Goal: Task Accomplishment & Management: Manage account settings

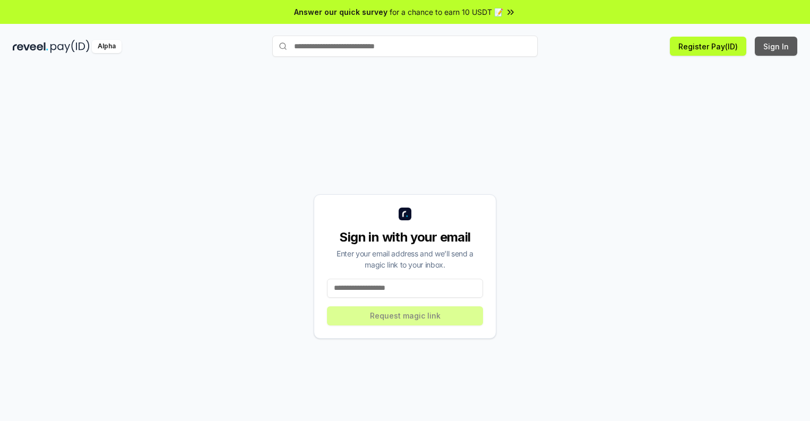
click at [777, 46] on button "Sign In" at bounding box center [776, 46] width 42 height 19
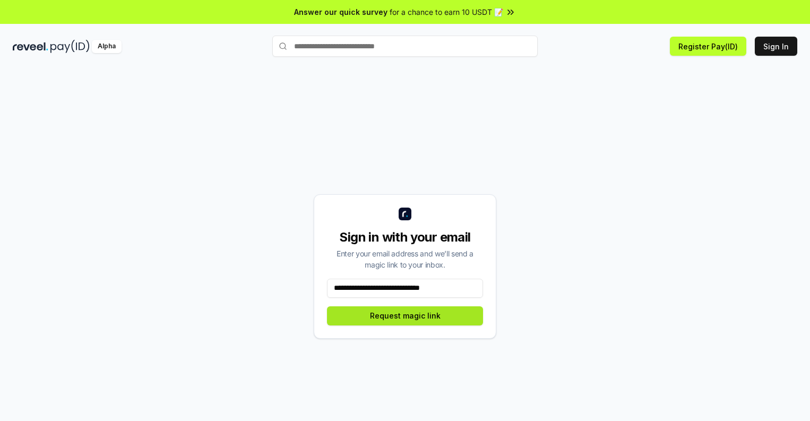
type input "**********"
click at [405, 315] on button "Request magic link" at bounding box center [405, 315] width 156 height 19
